Goal: Information Seeking & Learning: Learn about a topic

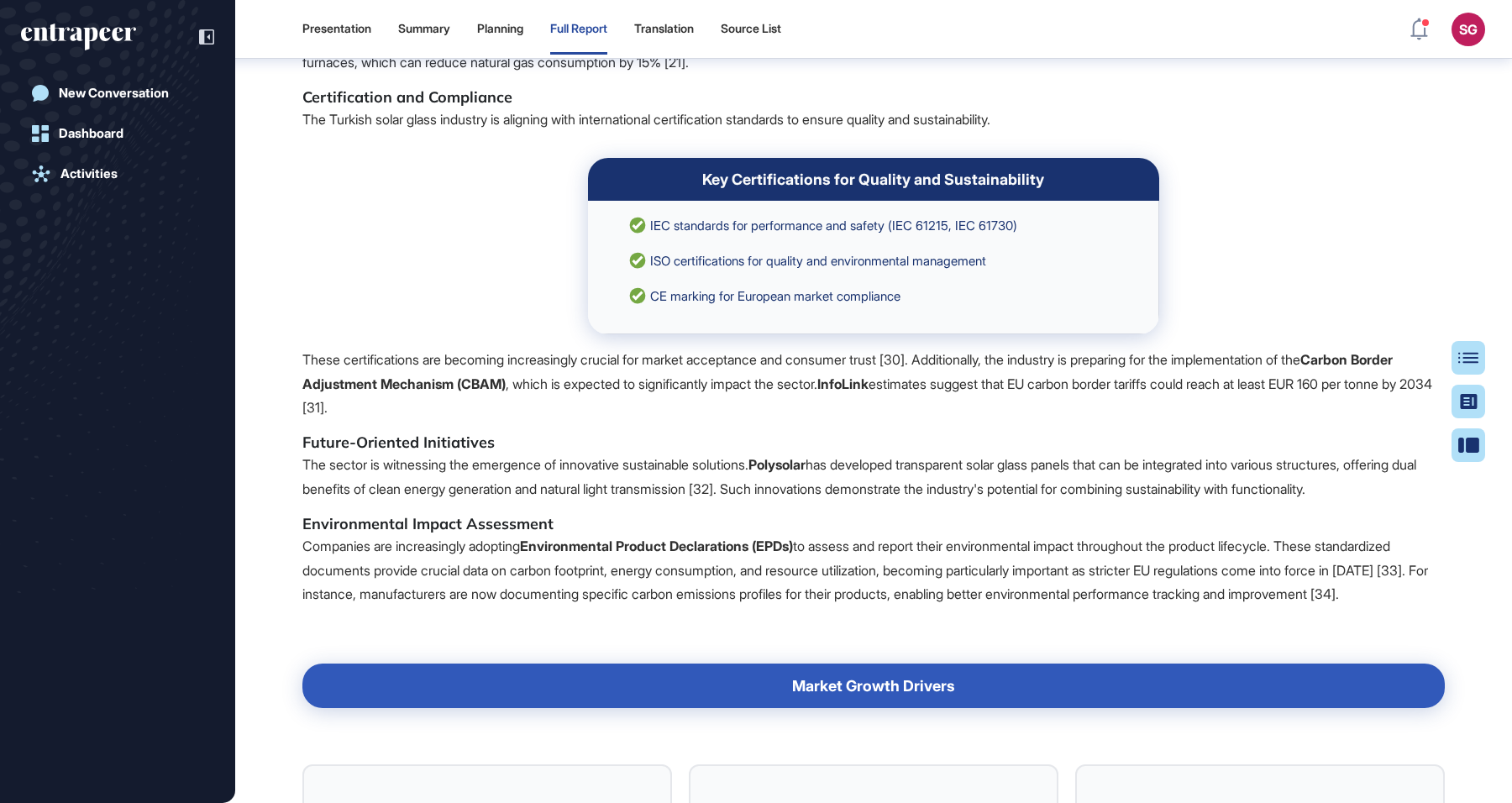
scroll to position [8015, 0]
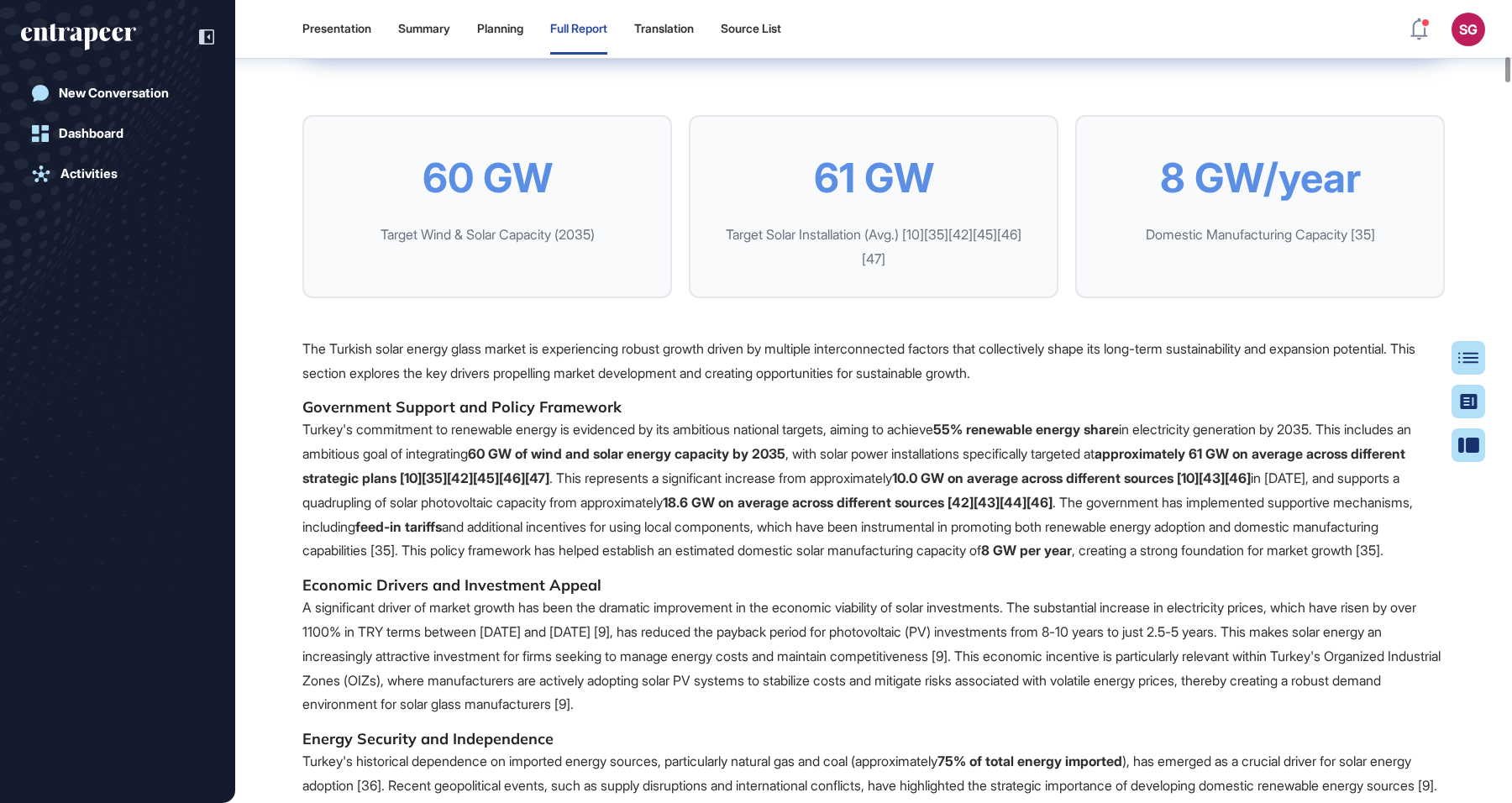
click at [890, 271] on div "Target Solar Installation (Avg.) [10][35][42][45][46][47]" at bounding box center [873, 247] width 316 height 49
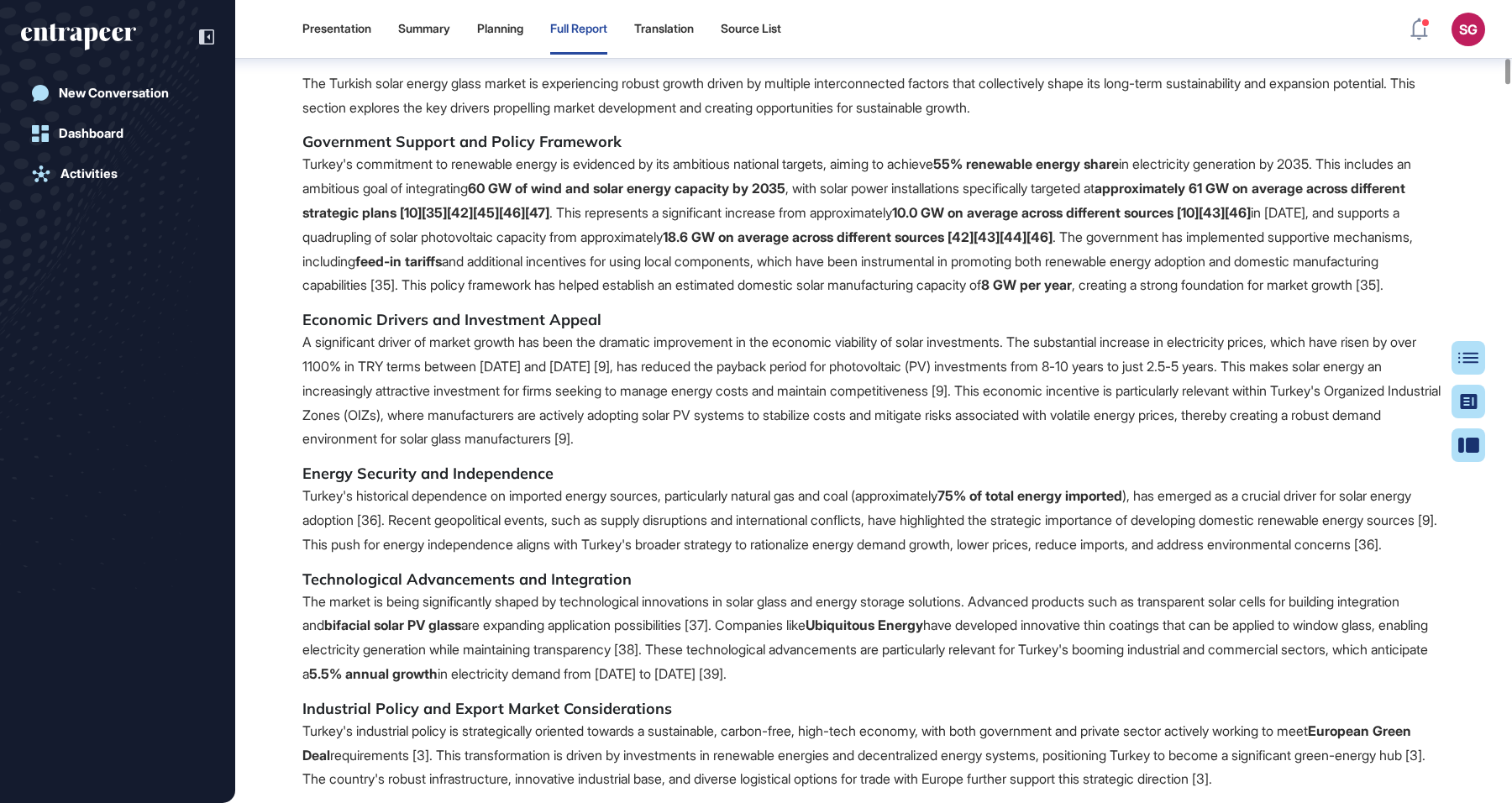
scroll to position [8294, 0]
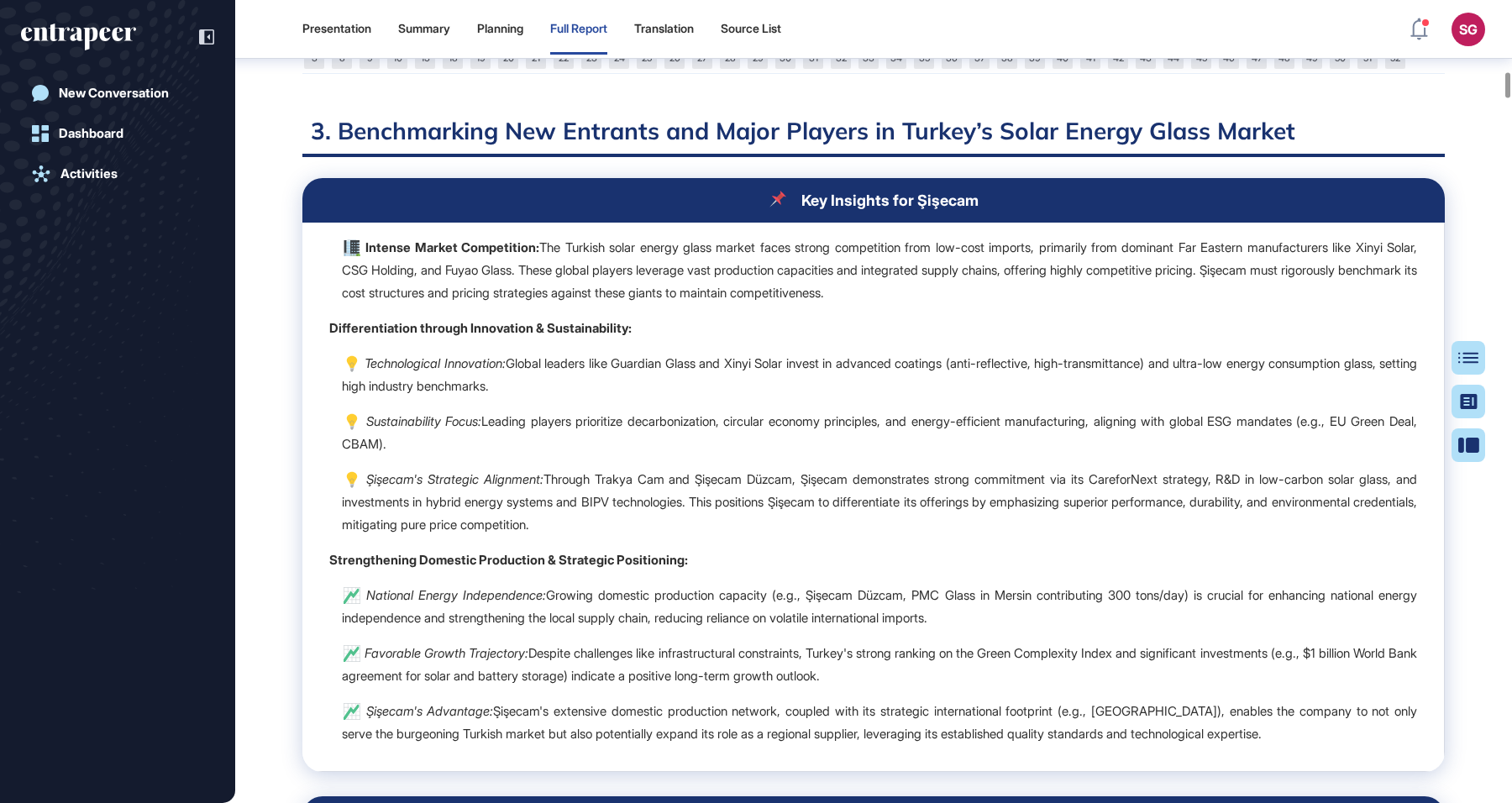
scroll to position [10255, 0]
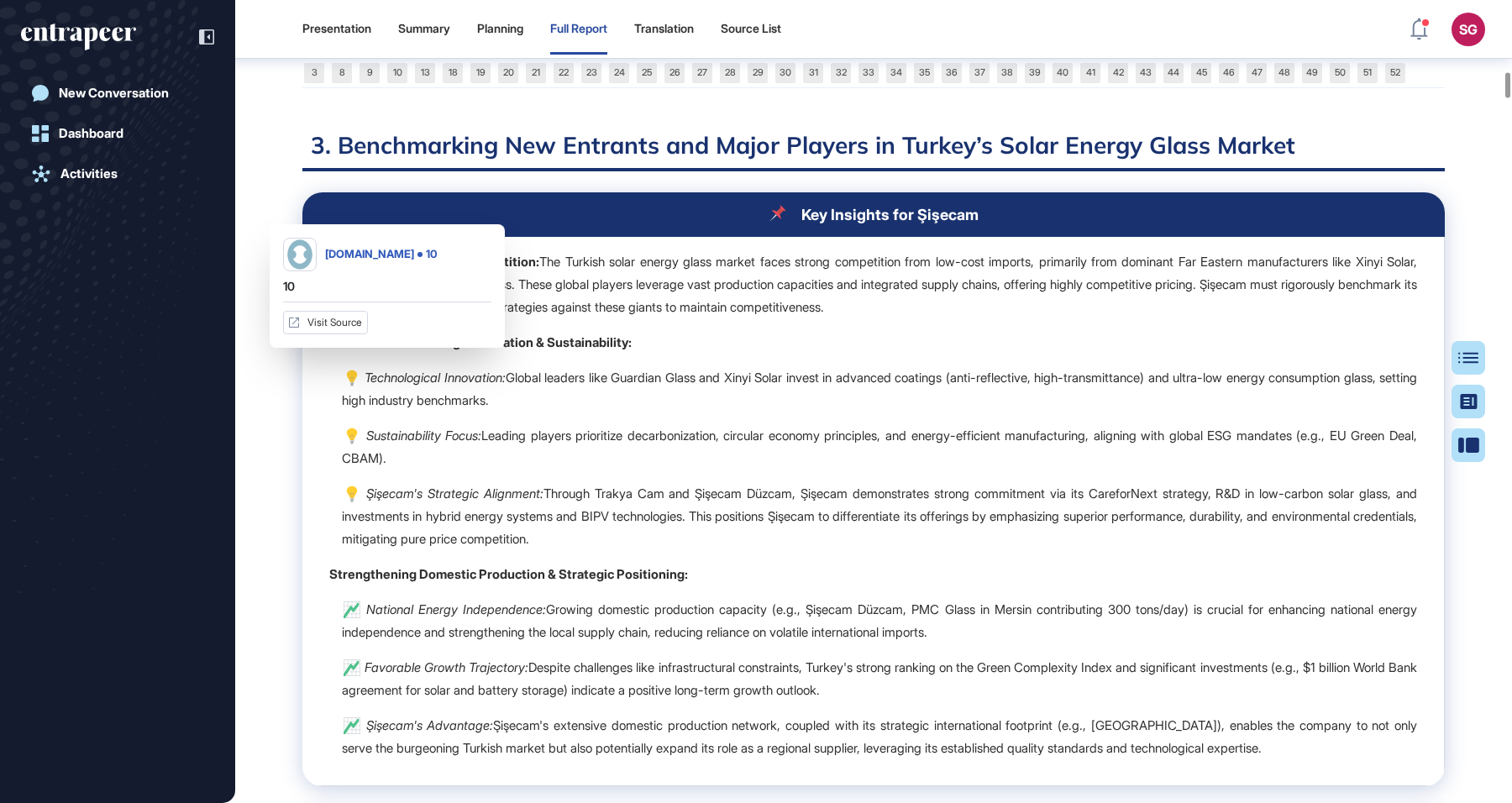
click at [400, 83] on link "10" at bounding box center [398, 73] width 21 height 21
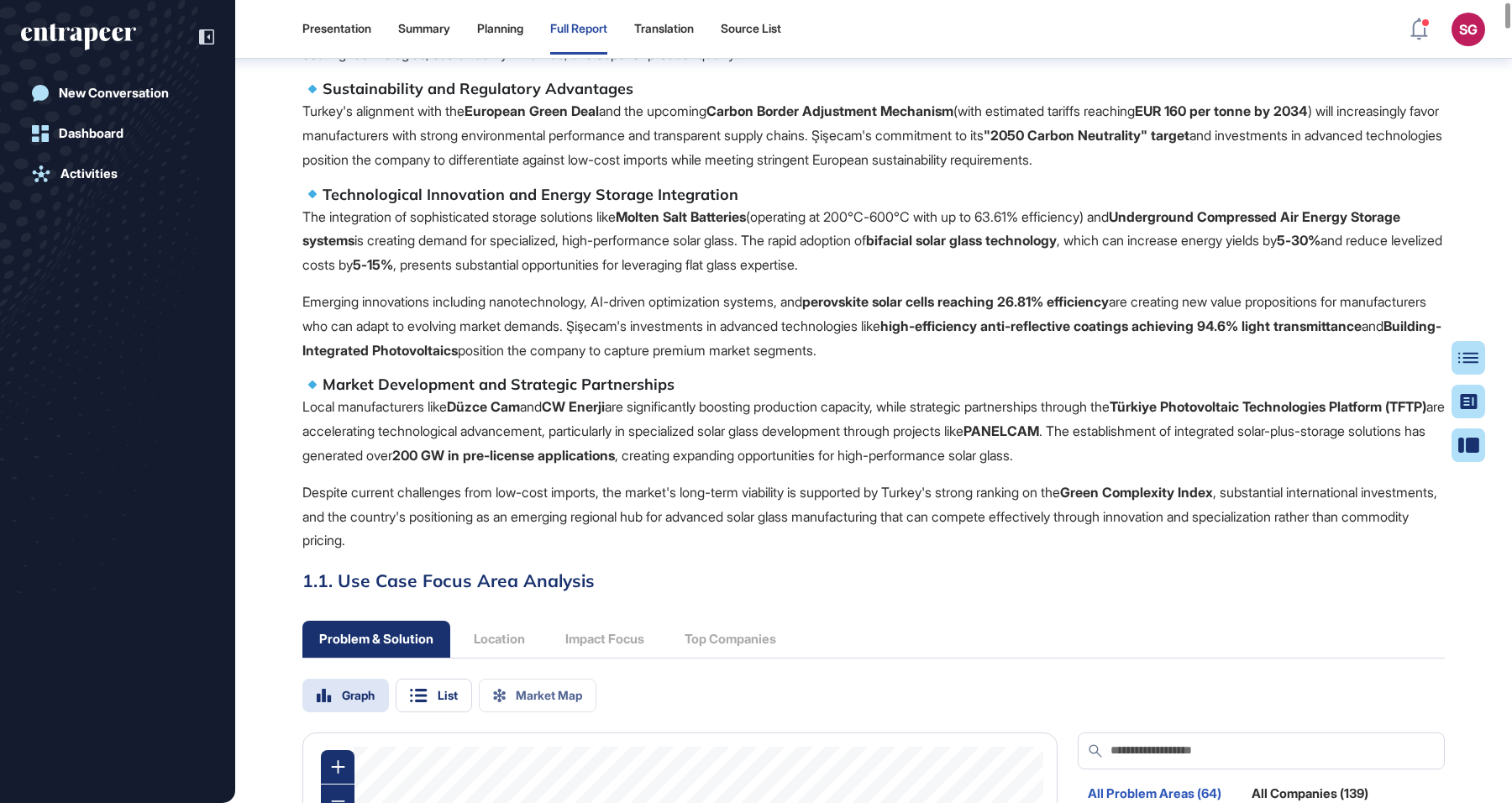
scroll to position [0, 0]
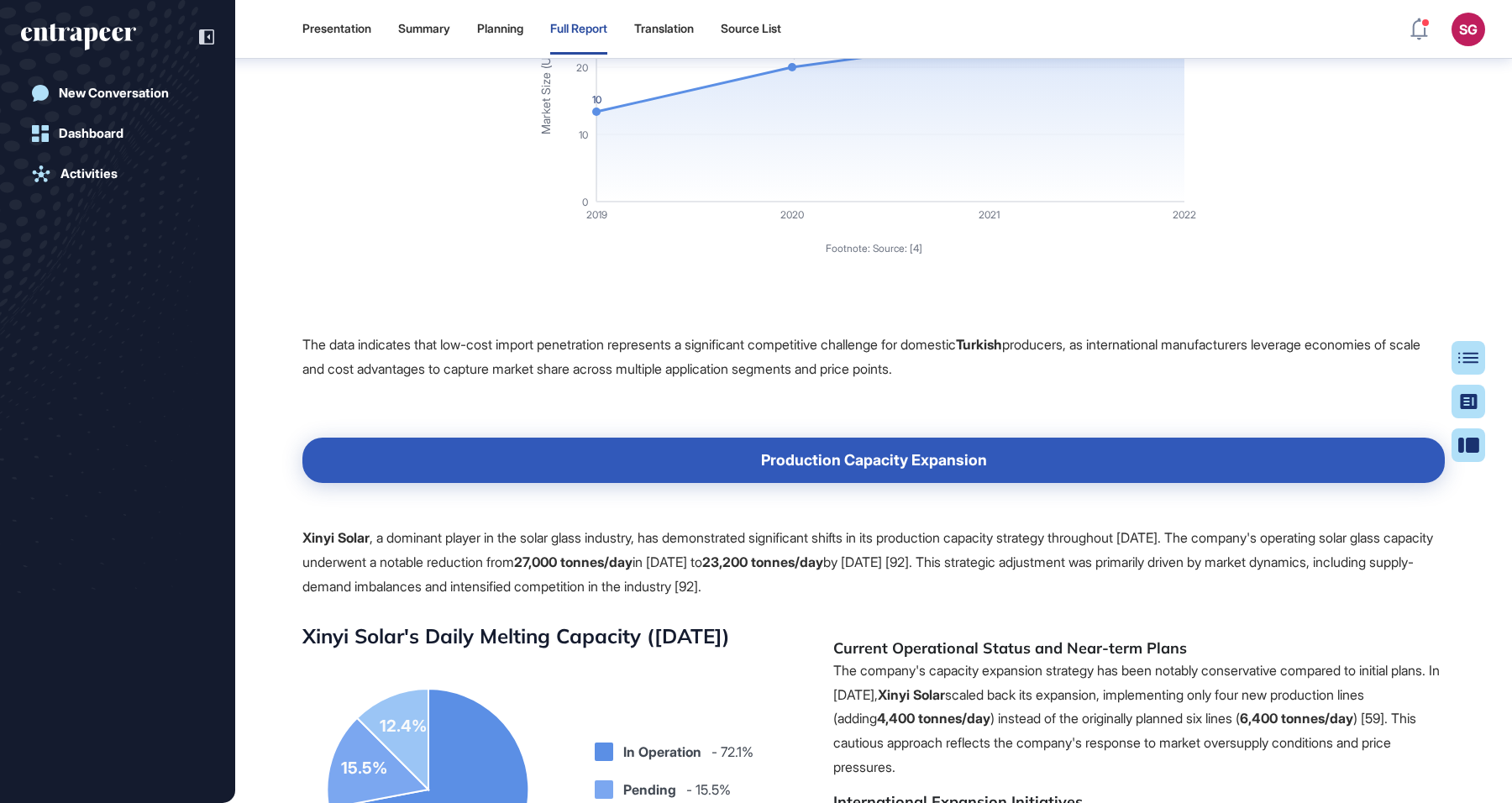
scroll to position [15704, 0]
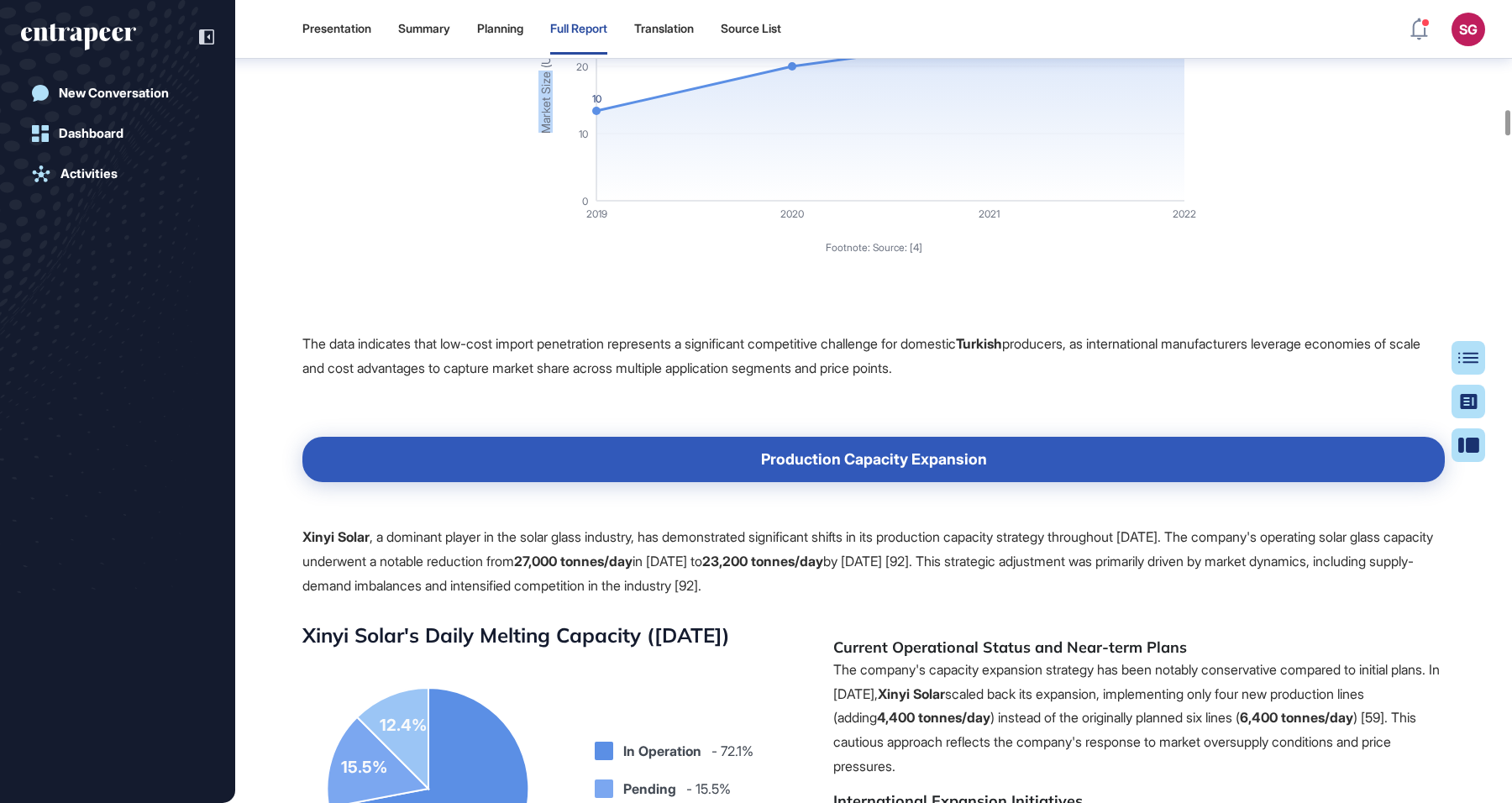
click at [1112, 293] on icon "10 15 18 25 2019 2020 2021 2022 0 10 20 30 Market Size (USD Million) Footnote: …" at bounding box center [873, 104] width 689 height 378
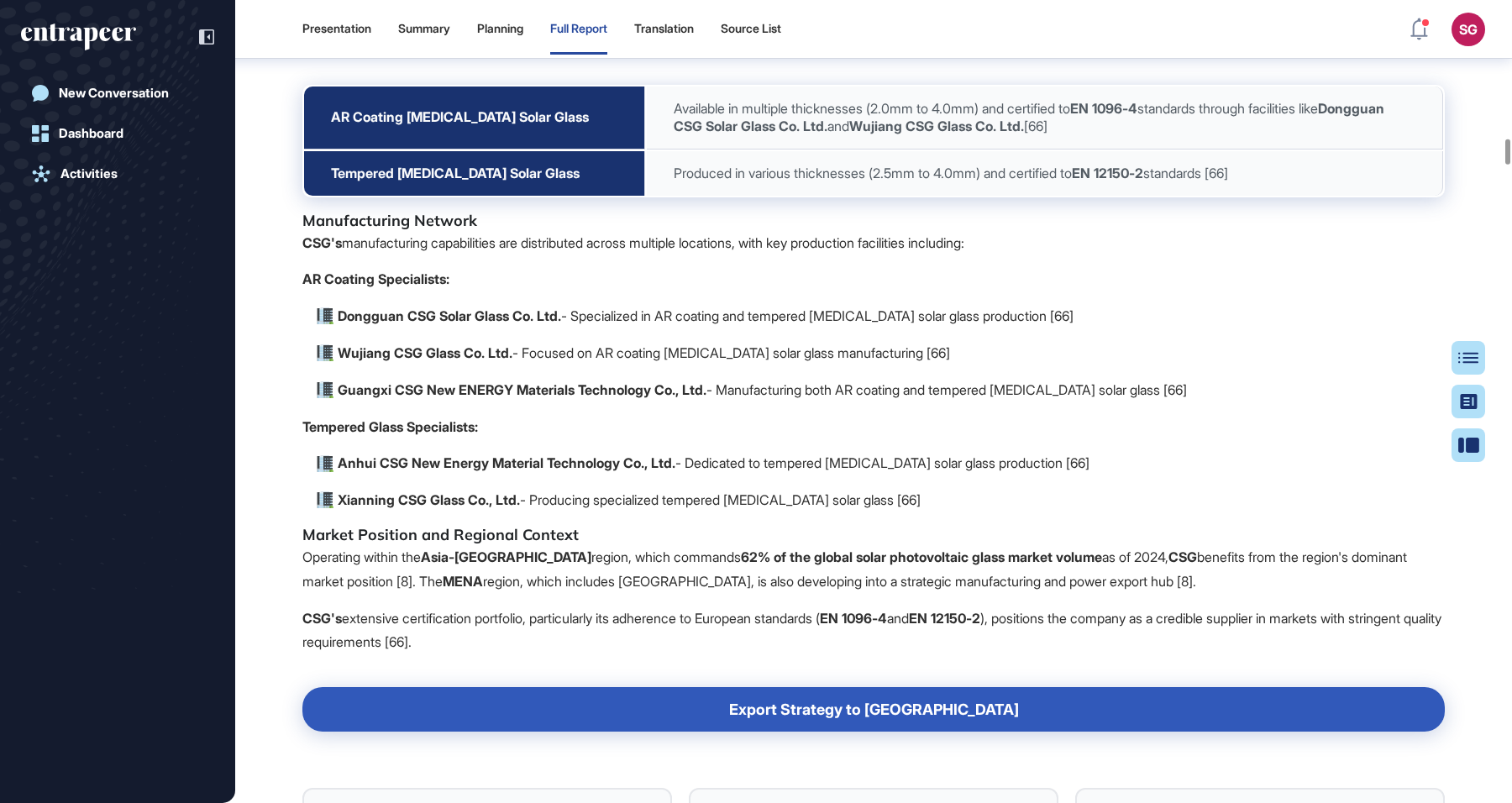
scroll to position [19623, 0]
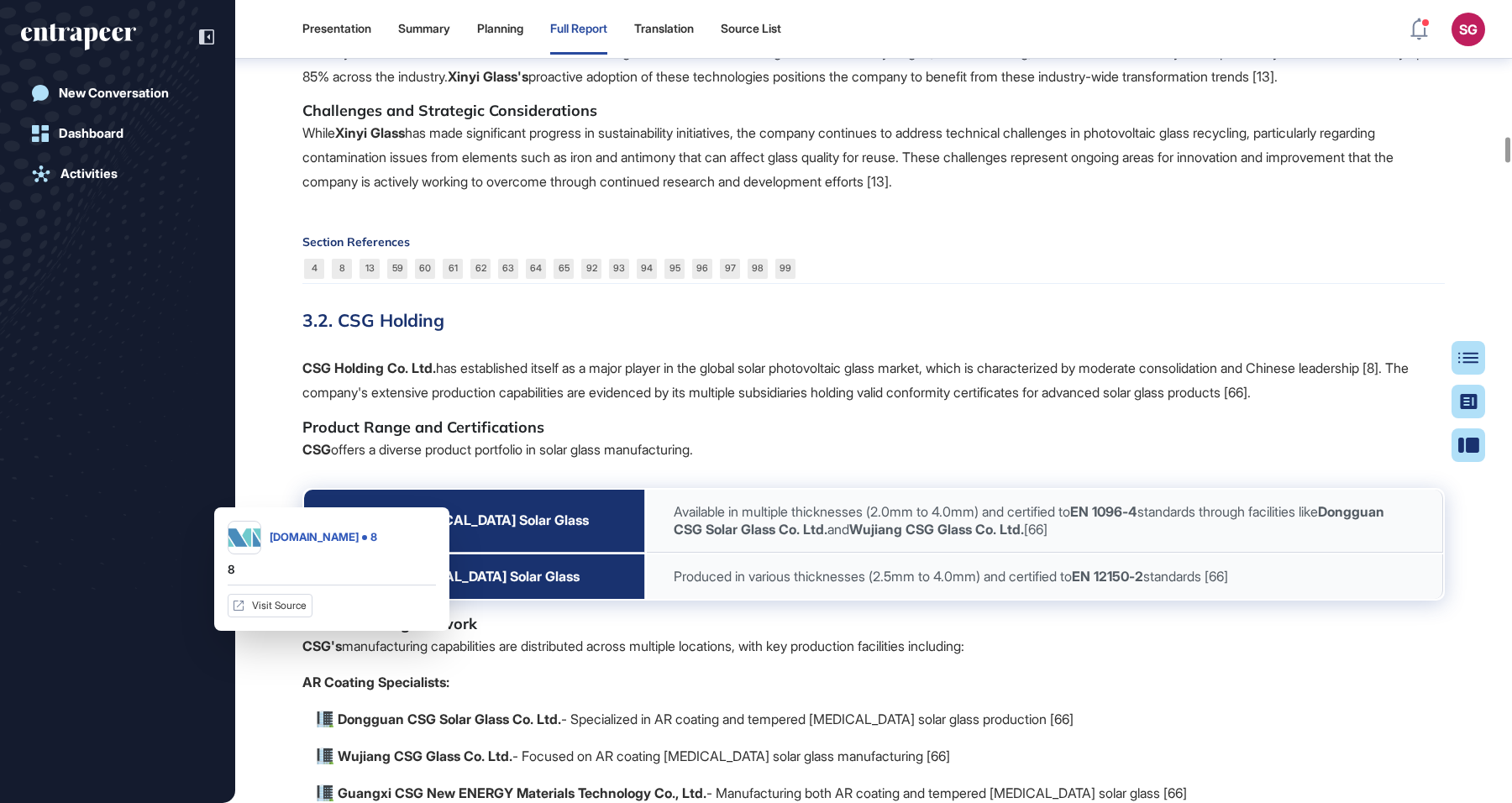
click at [322, 279] on link "4" at bounding box center [315, 269] width 21 height 21
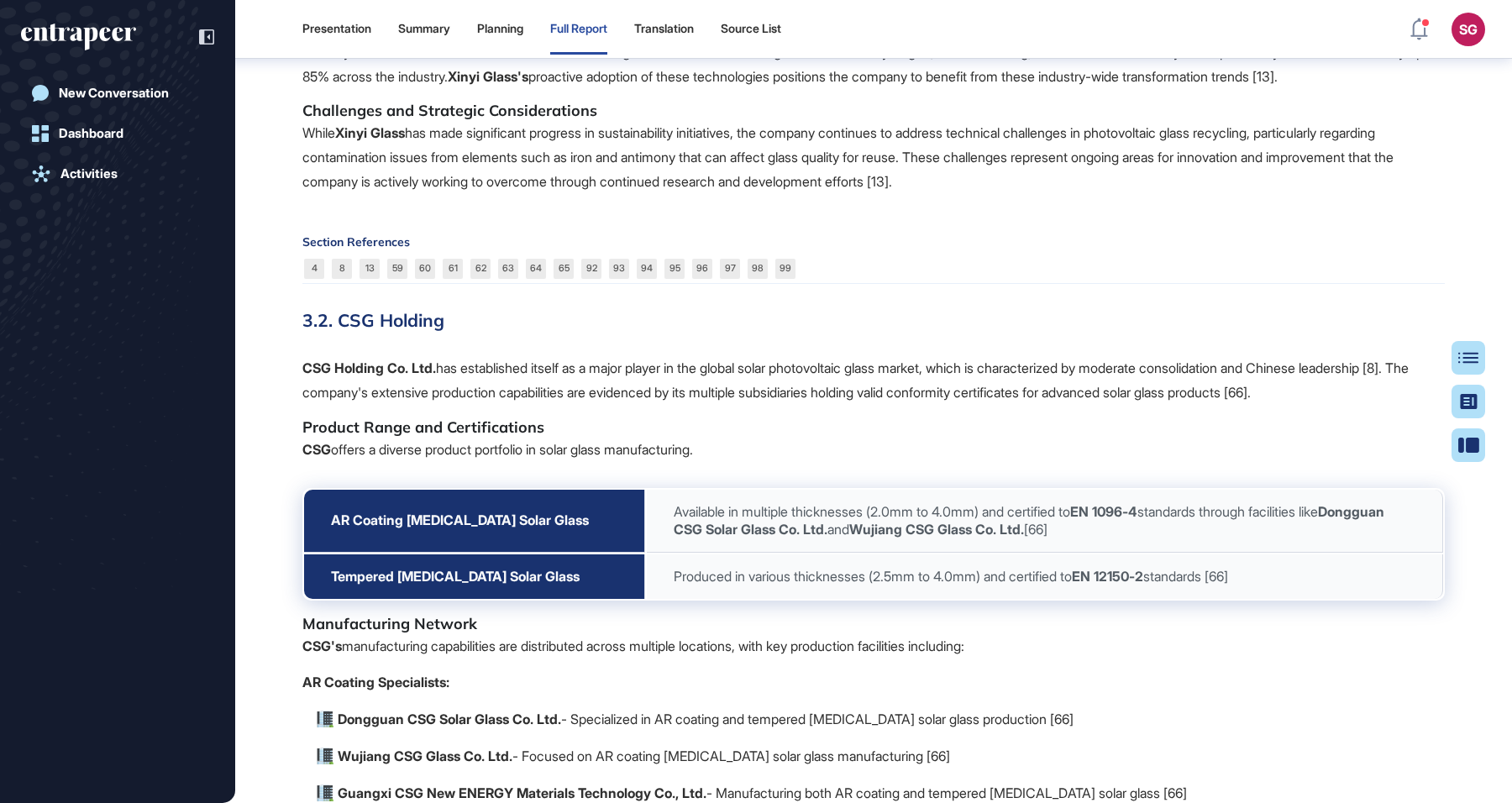
click at [920, 89] on p "Industry research indicates that decarbonization strategies such as fuel switch…" at bounding box center [873, 65] width 1142 height 49
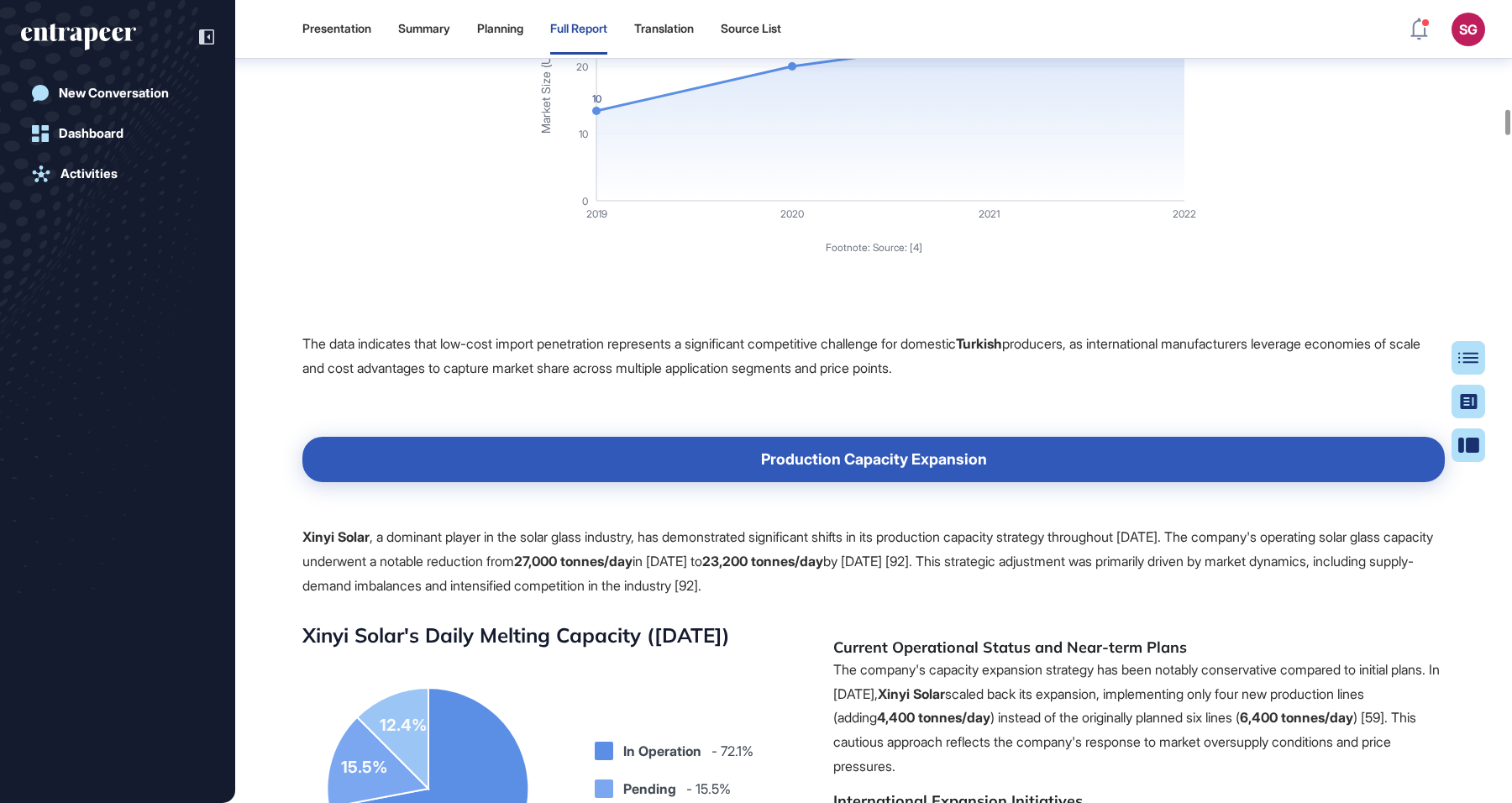
scroll to position [15425, 0]
